Goal: Transaction & Acquisition: Purchase product/service

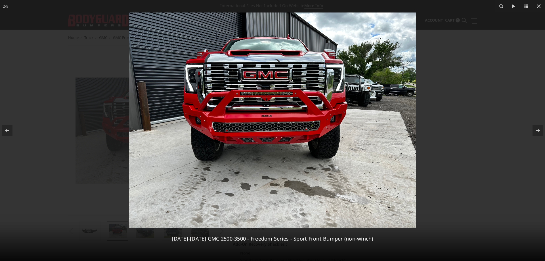
click at [504, 104] on div at bounding box center [272, 130] width 545 height 261
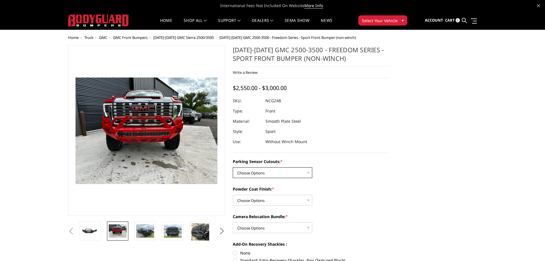
select select "2853"
click option "No - Without Parking Sensor Cutouts" at bounding box center [0, 0] width 0 height 0
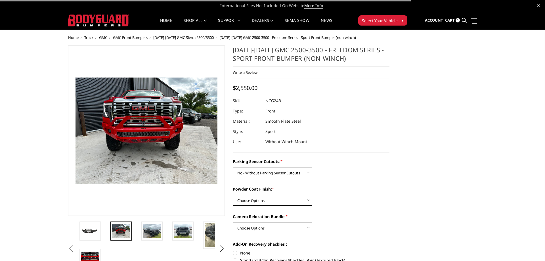
click at [233, 195] on select "Choose Options Bare Metal Texture Black Powder Coat" at bounding box center [272, 200] width 79 height 11
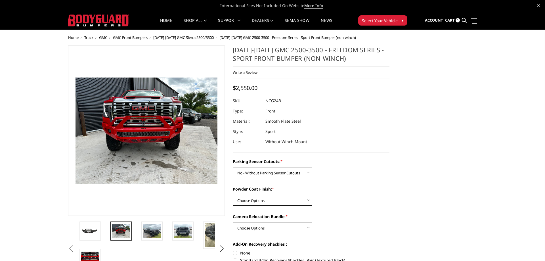
select select "2856"
click option "Texture Black Powder Coat" at bounding box center [0, 0] width 0 height 0
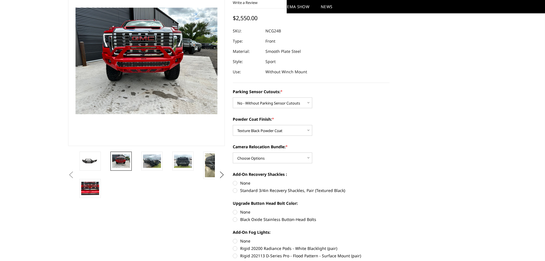
scroll to position [58, 0]
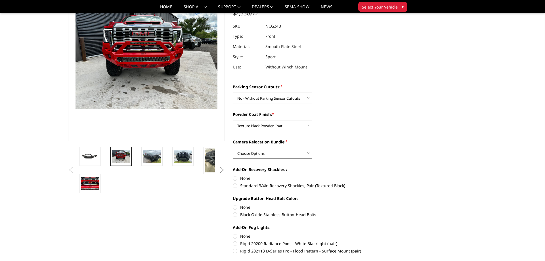
click at [233, 147] on select "Choose Options WITH Camera Relocation Bundle WITHOUT Camera Relocation Bundle" at bounding box center [272, 152] width 79 height 11
select select "2858"
click option "WITHOUT Camera Relocation Bundle" at bounding box center [0, 0] width 0 height 0
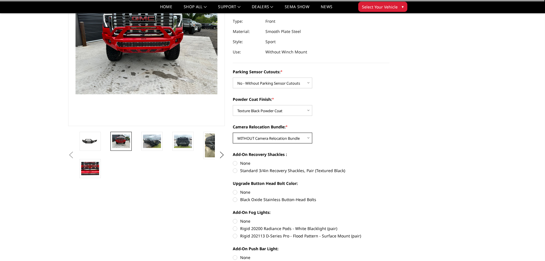
scroll to position [87, 0]
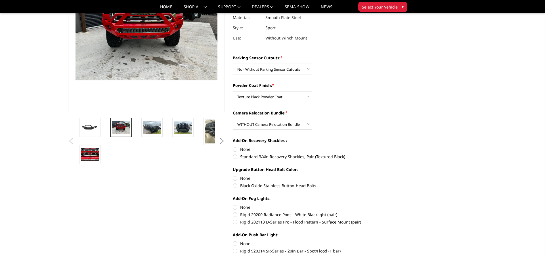
click at [234, 148] on label "None" at bounding box center [311, 149] width 157 height 6
click at [233, 146] on input "None" at bounding box center [233, 146] width 0 height 0
radio input "true"
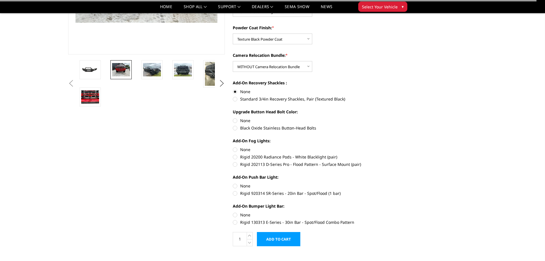
scroll to position [145, 0]
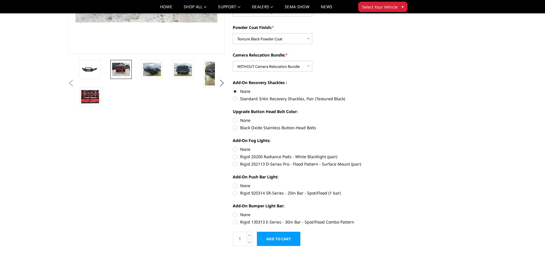
click at [237, 127] on label "Black Oxide Stainless Button-Head Bolts" at bounding box center [311, 127] width 157 height 6
click at [389, 117] on input "Black Oxide Stainless Button-Head Bolts" at bounding box center [389, 117] width 0 height 0
radio input "true"
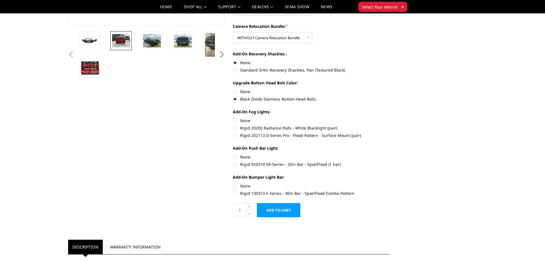
scroll to position [174, 0]
click at [236, 135] on label "Rigid 202113 D-Series Pro - Flood Pattern - Surface Mount (pair)" at bounding box center [311, 135] width 157 height 6
click at [389, 125] on input "Rigid 202113 D-Series Pro - Flood Pattern - Surface Mount (pair)" at bounding box center [389, 124] width 0 height 0
radio input "true"
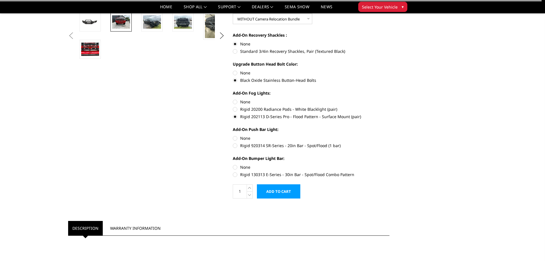
scroll to position [202, 0]
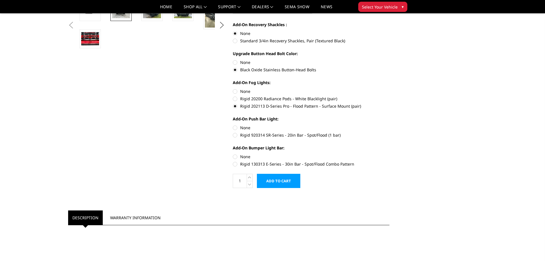
click at [236, 136] on label "Rigid 920314 SR-Series - 20in Bar - Spot/Flood (1 bar)" at bounding box center [311, 135] width 157 height 6
click at [389, 125] on input "Rigid 920314 SR-Series - 20in Bar - Spot/Flood (1 bar)" at bounding box center [389, 124] width 0 height 0
radio input "true"
click at [237, 162] on label "Rigid 130313 E-Series - 30in Bar - Spot/Flood Combo Pattern" at bounding box center [311, 164] width 157 height 6
click at [389, 154] on input "Rigid 130313 E-Series - 30in Bar - Spot/Flood Combo Pattern" at bounding box center [389, 153] width 0 height 0
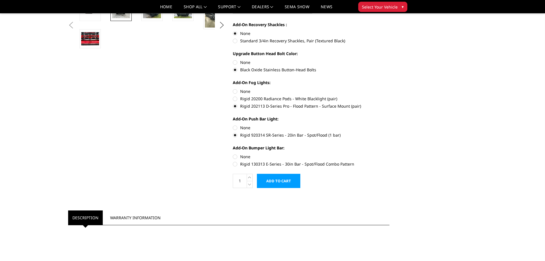
radio input "true"
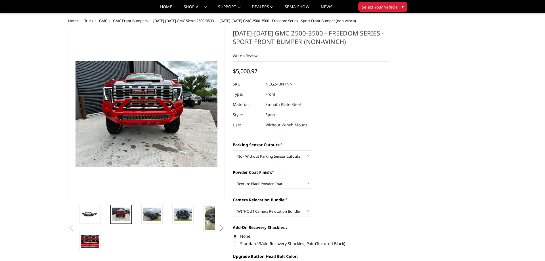
scroll to position [116, 0]
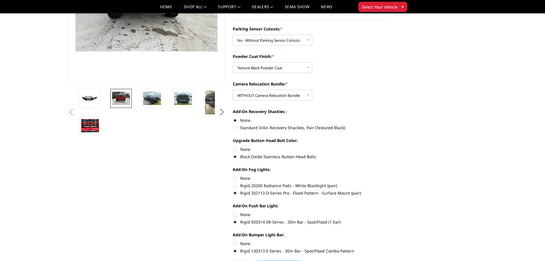
click at [236, 179] on label "None" at bounding box center [311, 178] width 157 height 6
click at [233, 175] on input "None" at bounding box center [233, 175] width 0 height 0
radio input "true"
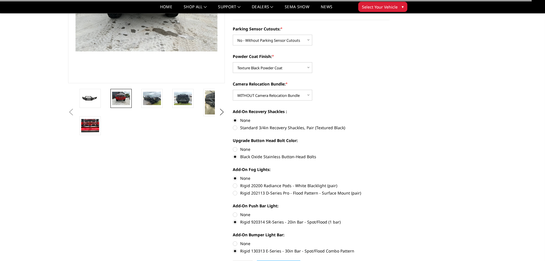
click at [233, 216] on label "None" at bounding box center [311, 214] width 157 height 6
click at [233, 212] on input "None" at bounding box center [233, 211] width 0 height 0
radio input "true"
click at [234, 243] on label "None" at bounding box center [311, 243] width 157 height 6
click at [233, 240] on input "None" at bounding box center [233, 240] width 0 height 0
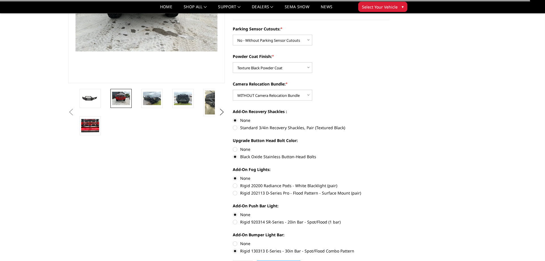
radio input "true"
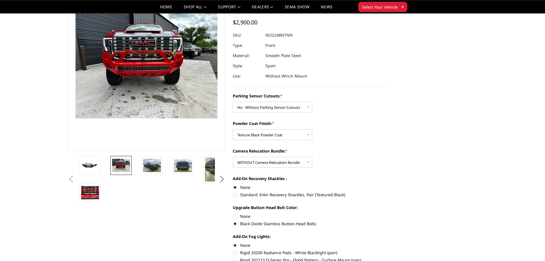
scroll to position [58, 0]
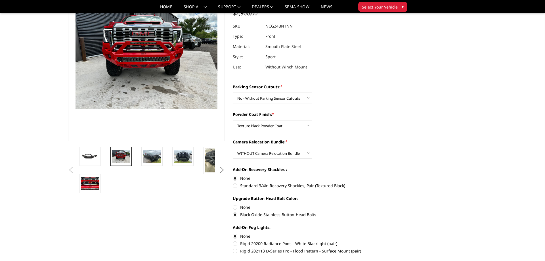
drag, startPoint x: 293, startPoint y: 26, endPoint x: 266, endPoint y: 26, distance: 26.9
click at [266, 26] on dl "SKU: NCG24BNTNN UPC: Type: Front Material: Smooth Plate Steel Style: Sport Use:…" at bounding box center [311, 46] width 157 height 51
click at [267, 26] on dd "NCG24BNTNN" at bounding box center [278, 26] width 27 height 10
drag, startPoint x: 264, startPoint y: 26, endPoint x: 395, endPoint y: 62, distance: 136.1
click at [313, 30] on div at bounding box center [311, 26] width 157 height 10
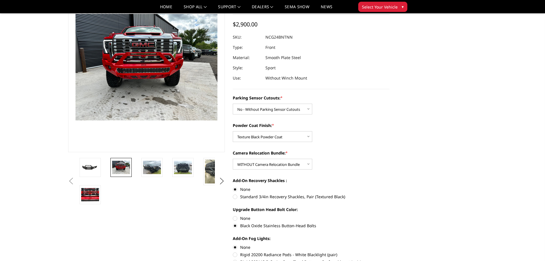
scroll to position [0, 0]
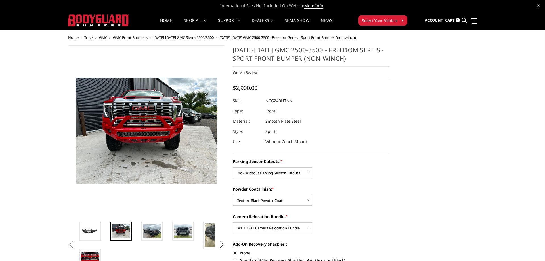
drag, startPoint x: 348, startPoint y: 59, endPoint x: 230, endPoint y: 52, distance: 117.9
click at [230, 52] on section "[DATE]-[DATE] GMC 2500-3500 - Freedom Series - Sport Front Bumper (non-winch) W…" at bounding box center [311, 229] width 164 height 368
drag, startPoint x: 232, startPoint y: 48, endPoint x: 308, endPoint y: 55, distance: 76.6
click at [304, 55] on section "[DATE]-[DATE] GMC 2500-3500 - Freedom Series - Sport Front Bumper (non-winch) W…" at bounding box center [311, 229] width 164 height 368
